Goal: Task Accomplishment & Management: Complete application form

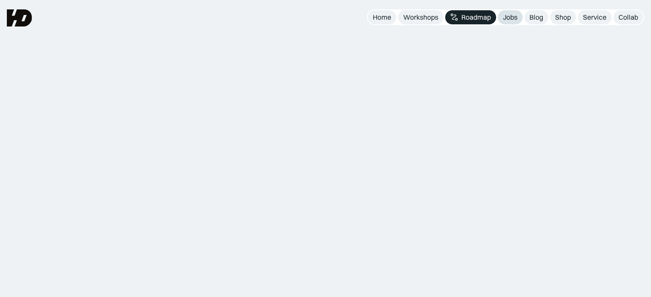
click at [512, 22] on link "Jobs" at bounding box center [510, 17] width 25 height 14
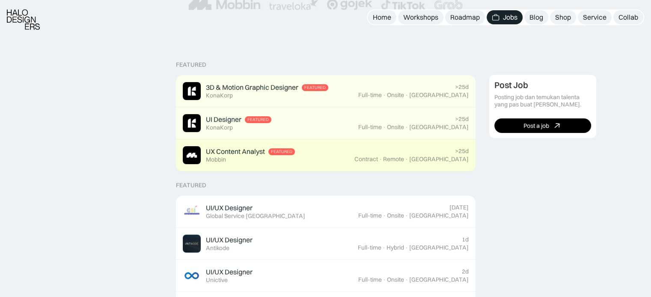
scroll to position [300, 0]
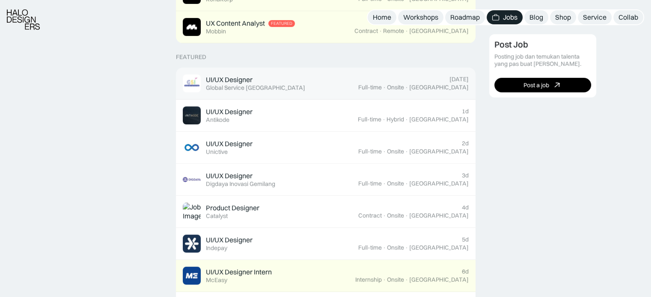
click at [256, 85] on div "Global Service [GEOGRAPHIC_DATA]" at bounding box center [255, 87] width 99 height 7
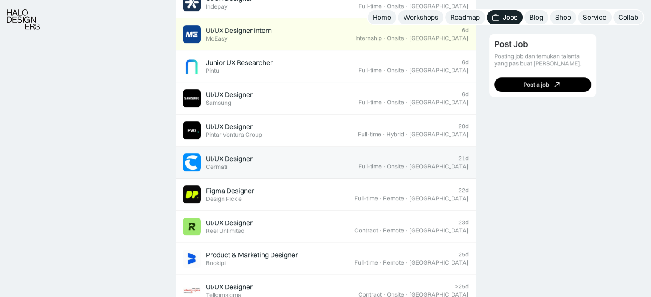
scroll to position [599, 0]
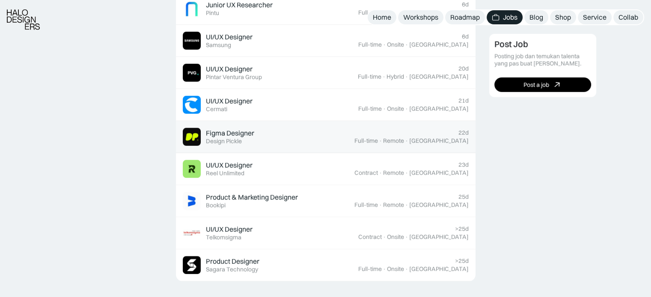
click at [270, 137] on div "Figma Designer Featured Design Pickle" at bounding box center [269, 137] width 172 height 18
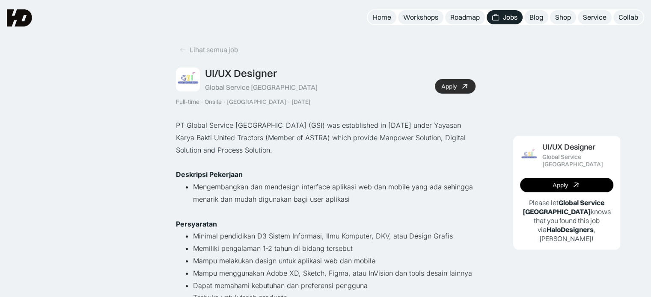
click at [450, 85] on div "Apply" at bounding box center [448, 86] width 15 height 7
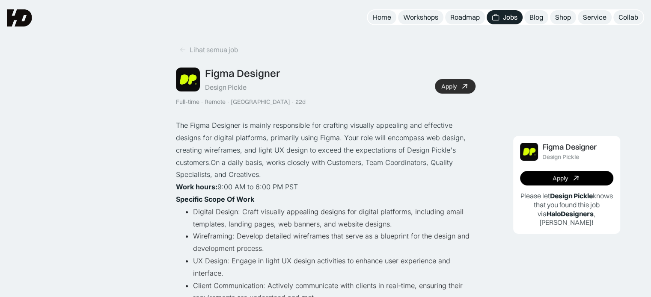
click at [454, 92] on link "Apply" at bounding box center [455, 86] width 41 height 15
click at [181, 47] on icon at bounding box center [182, 49] width 7 height 7
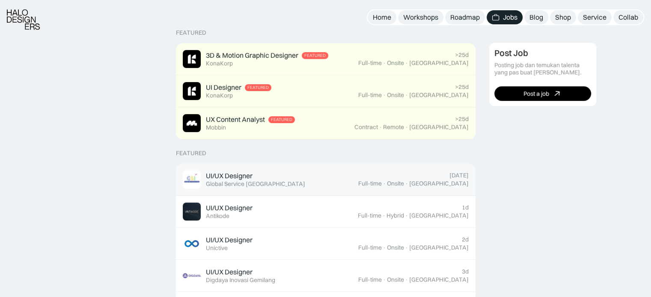
scroll to position [214, 0]
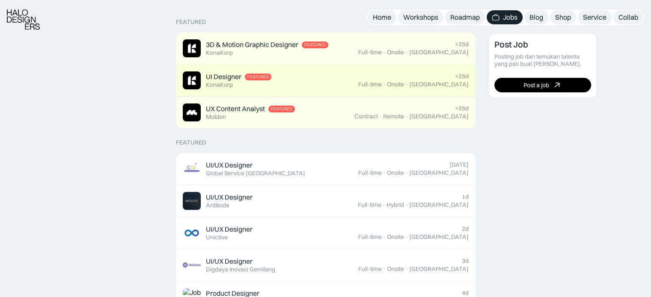
click at [252, 82] on div "UI Designer Featured KonaKorp" at bounding box center [238, 80] width 65 height 16
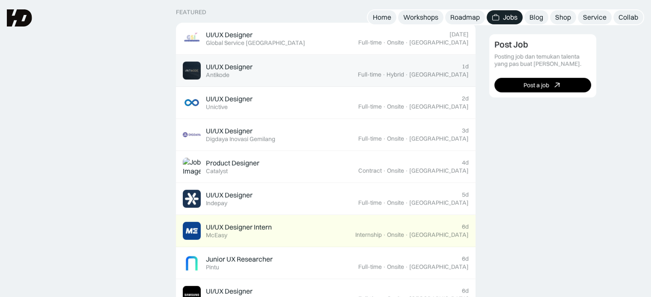
scroll to position [257, 0]
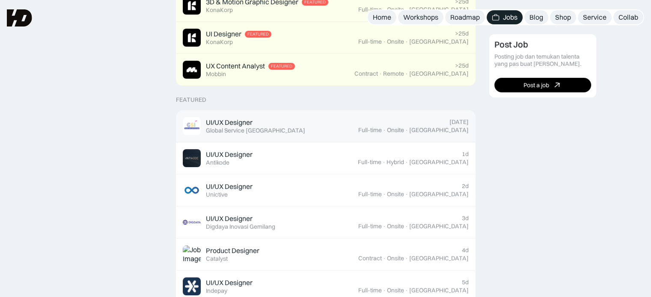
click at [352, 140] on link "UI/UX Designer Featured Global Service Indonesia Today Full-time · Onsite · Jak…" at bounding box center [326, 126] width 300 height 32
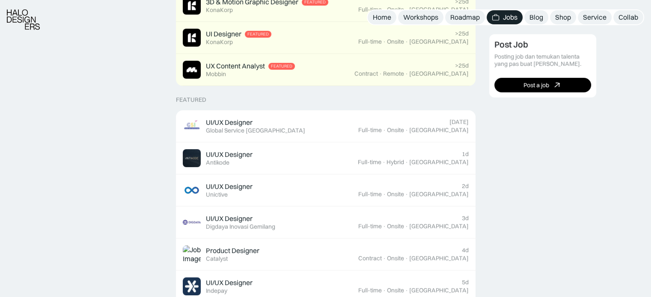
scroll to position [257, 0]
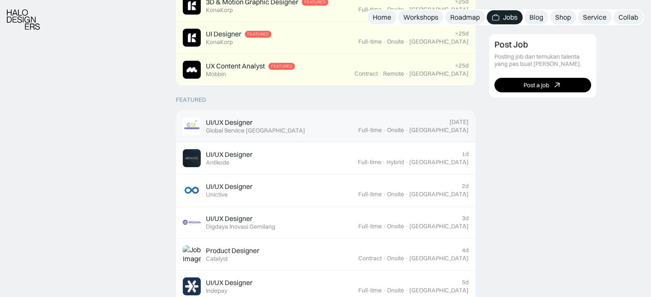
click at [325, 130] on div "UI/UX Designer Featured Global Service Indonesia" at bounding box center [270, 126] width 175 height 18
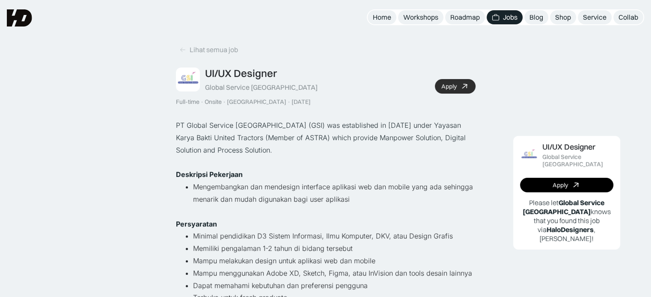
click at [442, 89] on div "Apply" at bounding box center [448, 86] width 15 height 7
